Goal: Task Accomplishment & Management: Use online tool/utility

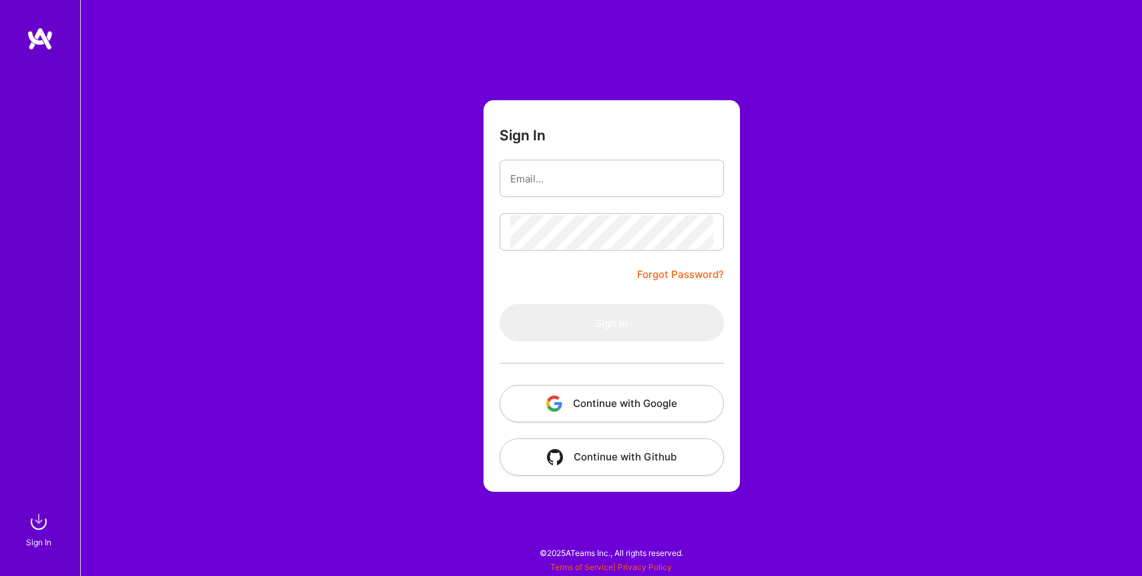
click at [652, 408] on button "Continue with Google" at bounding box center [612, 403] width 224 height 37
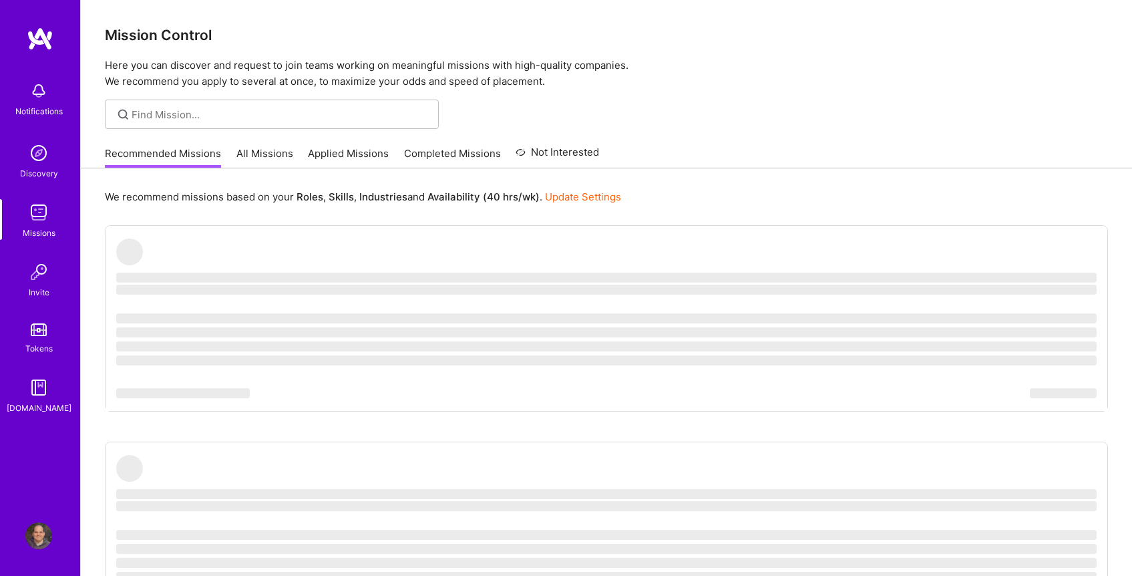
click at [338, 157] on link "Applied Missions" at bounding box center [348, 157] width 81 height 22
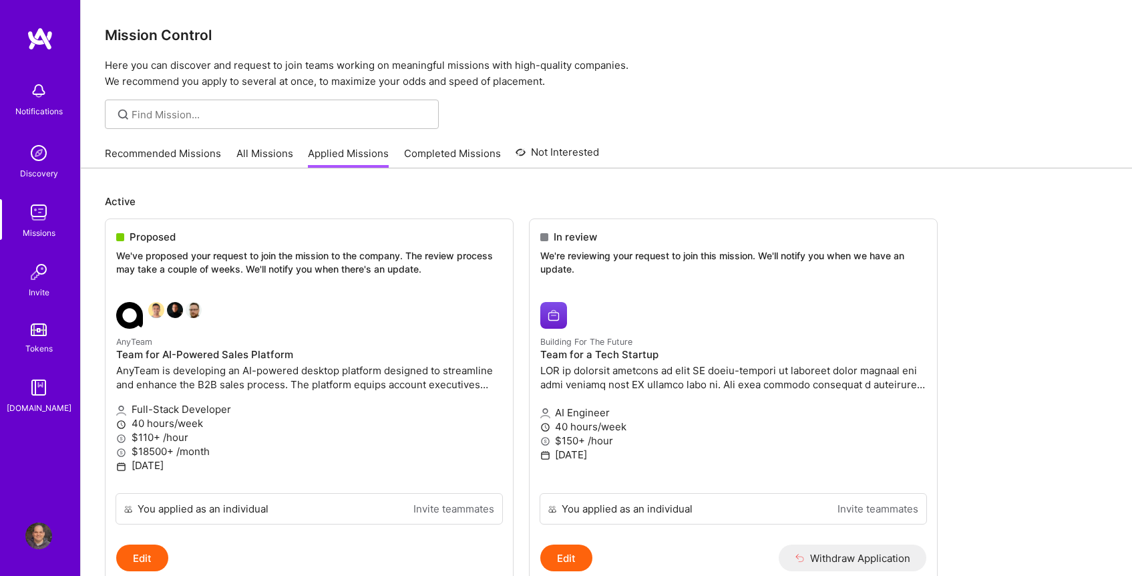
click at [174, 153] on link "Recommended Missions" at bounding box center [163, 157] width 116 height 22
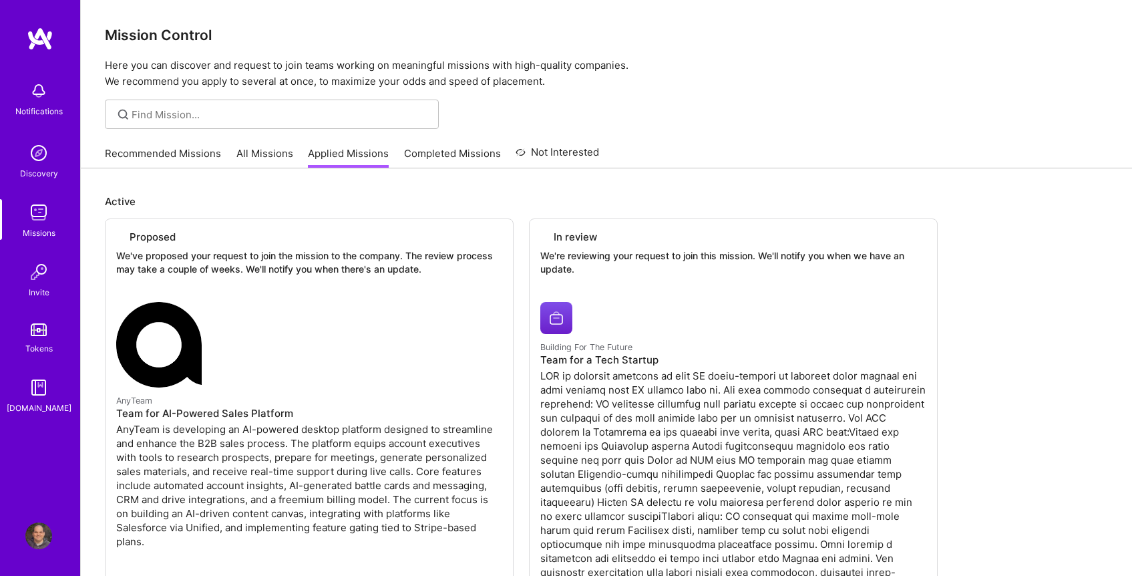
click at [174, 153] on link "Recommended Missions" at bounding box center [163, 157] width 116 height 22
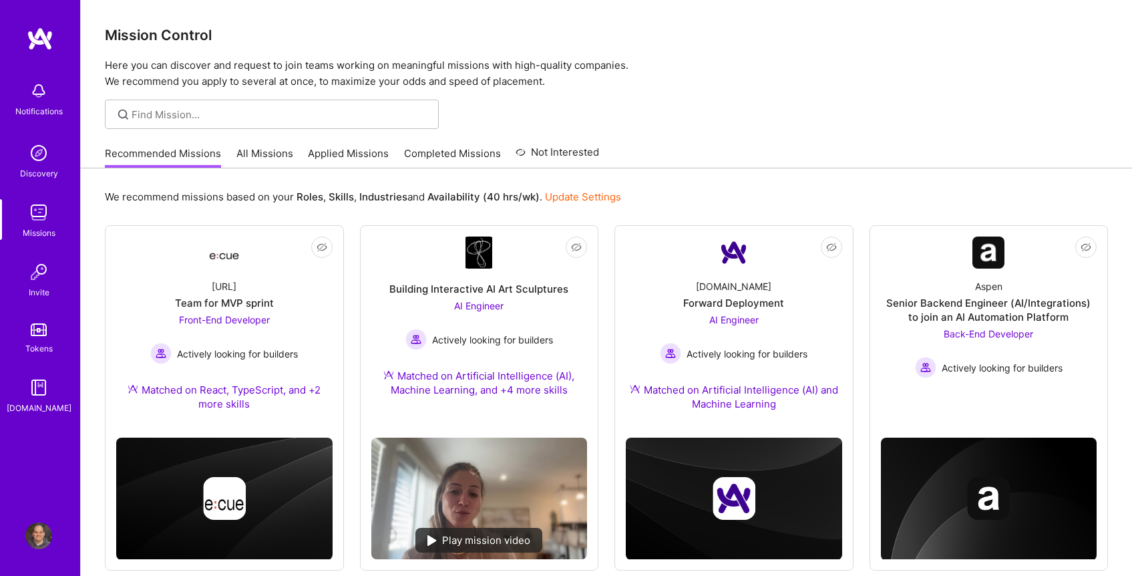
click at [882, 128] on div at bounding box center [606, 114] width 1051 height 29
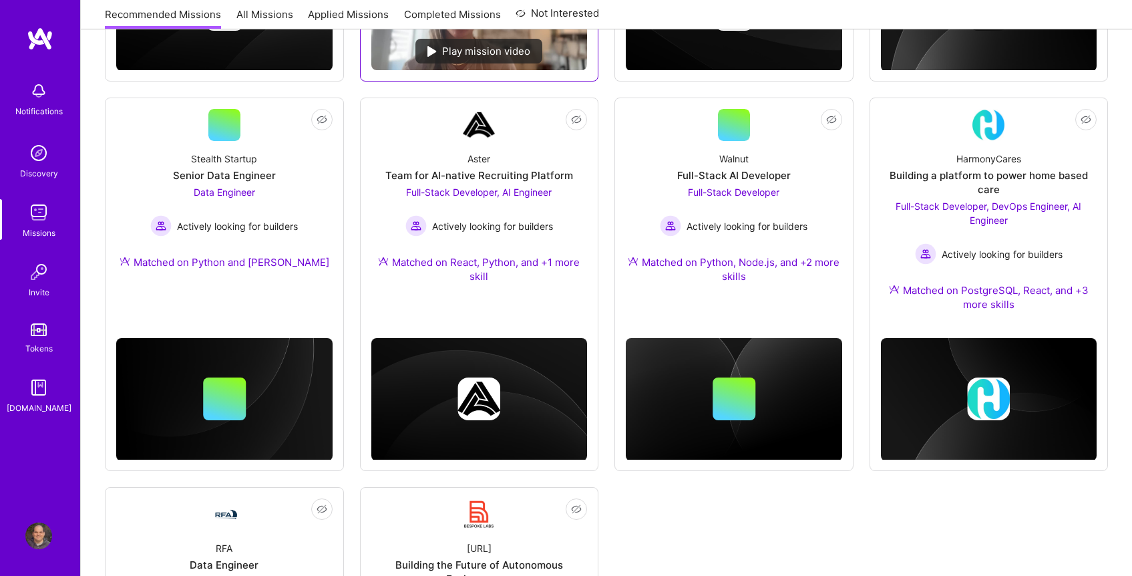
scroll to position [593, 0]
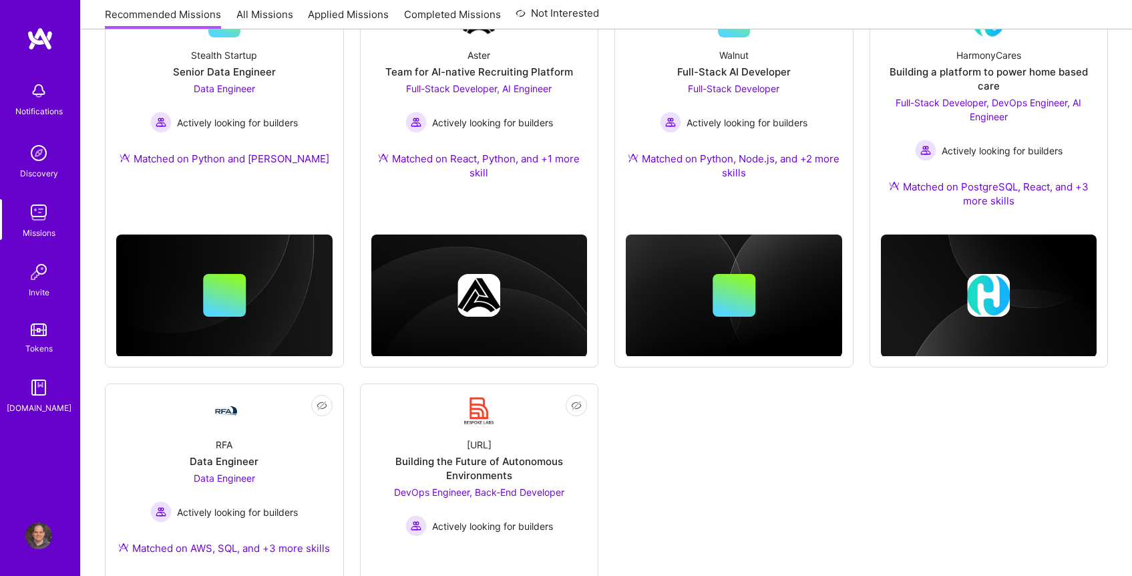
click at [758, 486] on div "Not Interested Ecue.ai Team for MVP sprint Front-End Developer Actively looking…" at bounding box center [606, 174] width 1003 height 1082
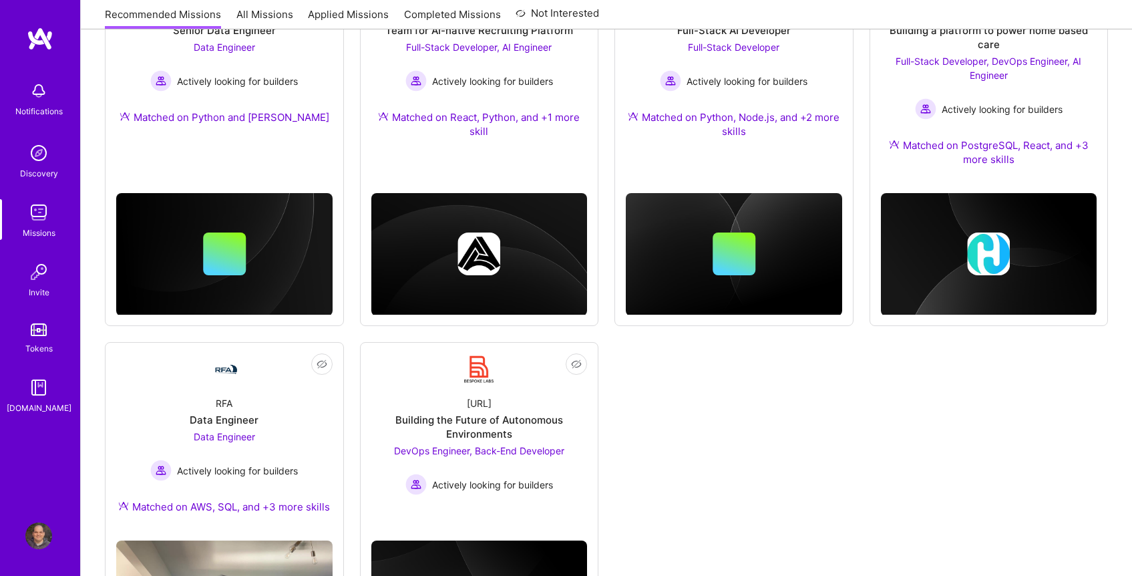
scroll to position [764, 0]
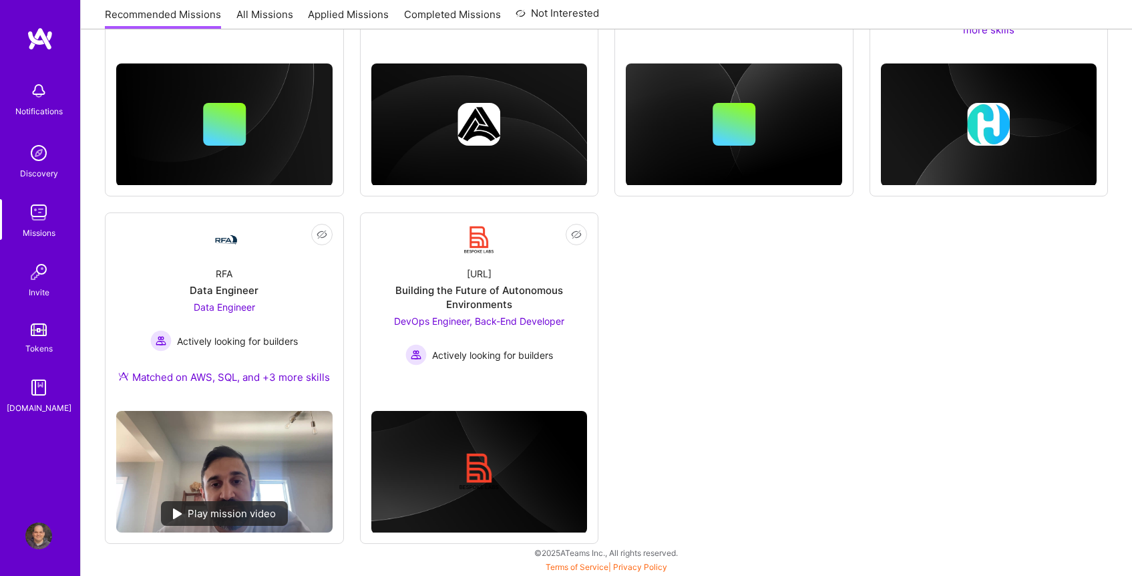
click at [828, 348] on div "Not Interested Ecue.ai Team for MVP sprint Front-End Developer Actively looking…" at bounding box center [606, 3] width 1003 height 1082
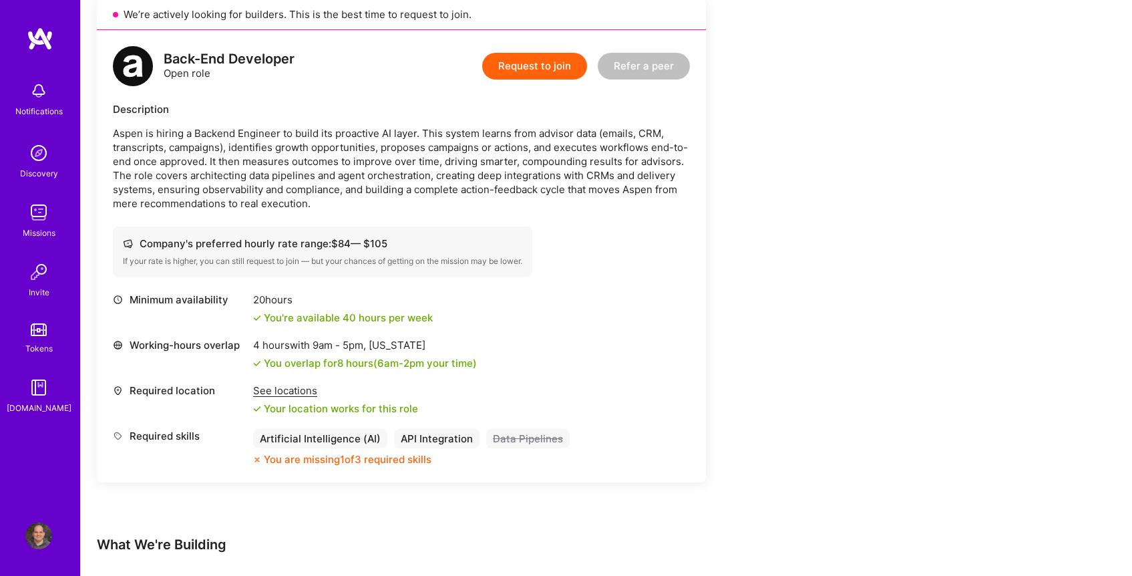
scroll to position [314, 0]
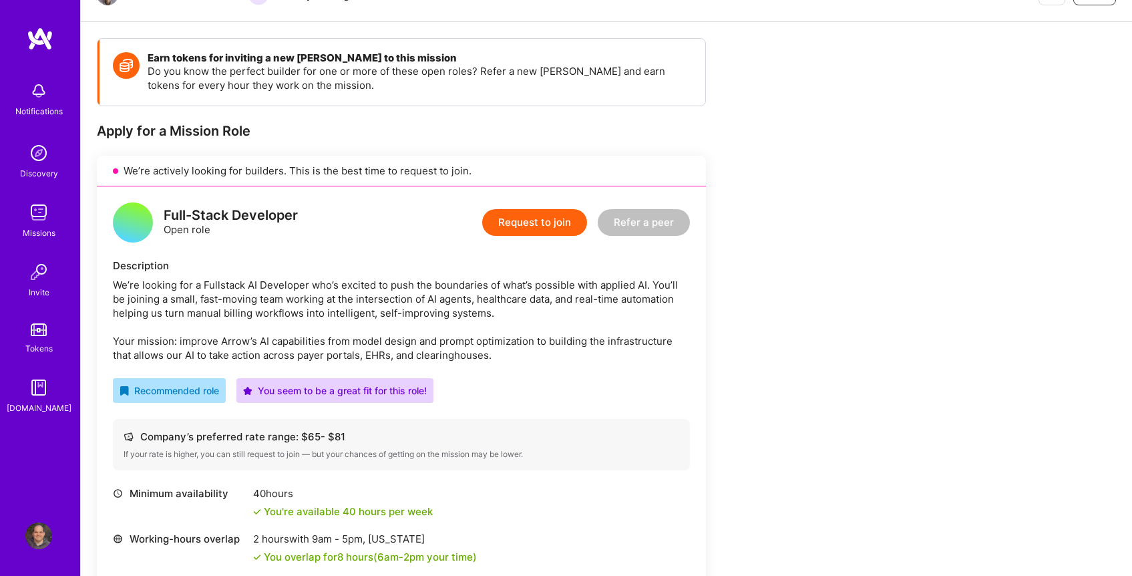
scroll to position [418, 0]
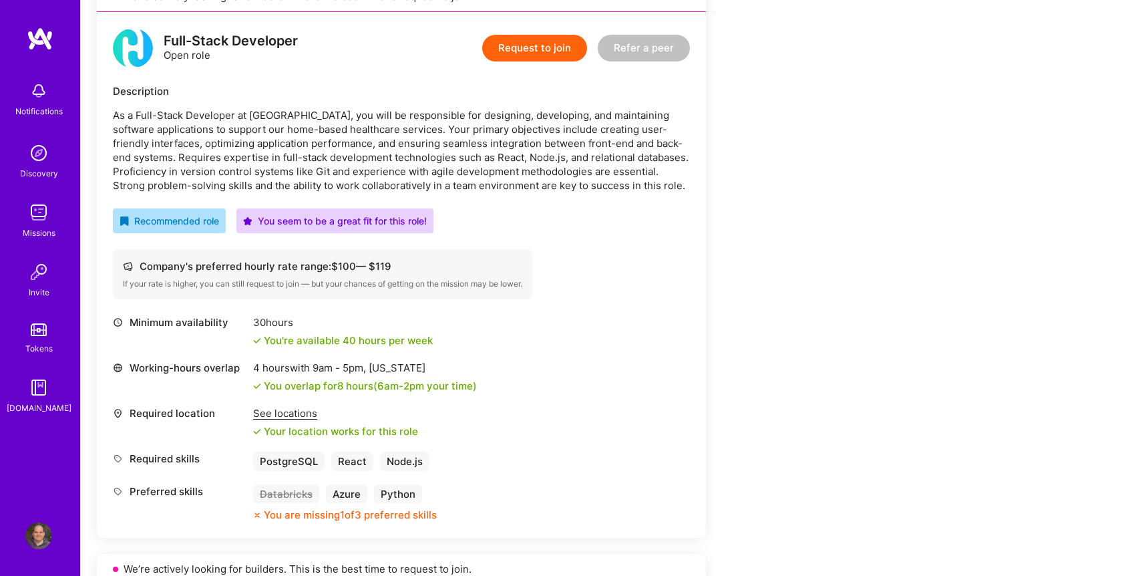
scroll to position [482, 0]
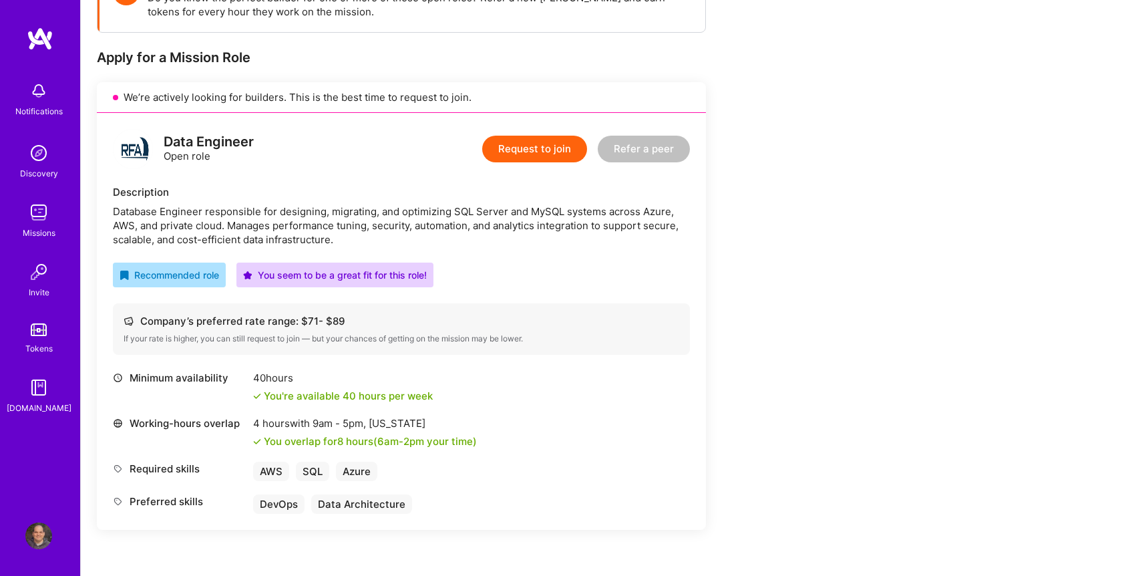
scroll to position [428, 0]
